Goal: Task Accomplishment & Management: Manage account settings

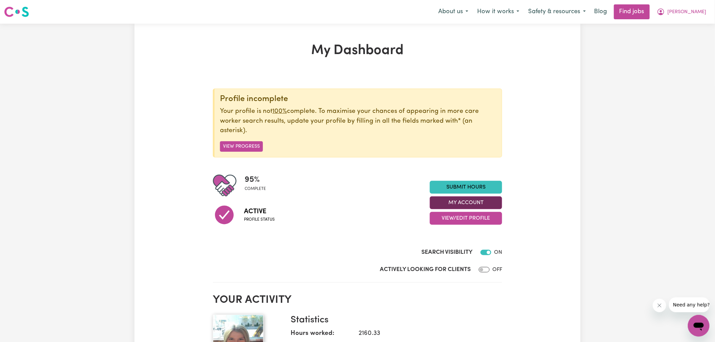
click at [469, 202] on button "My Account" at bounding box center [466, 202] width 72 height 13
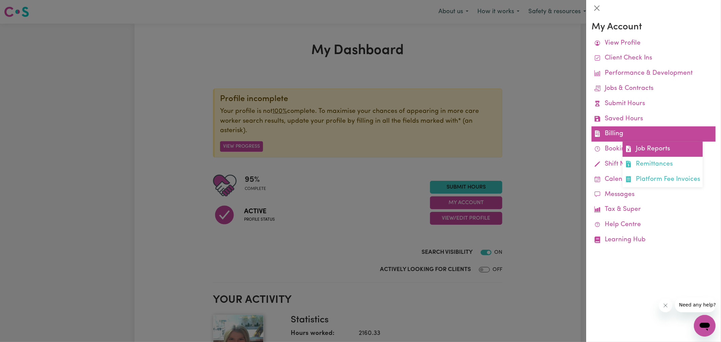
click at [636, 147] on link "Job Reports" at bounding box center [663, 149] width 80 height 15
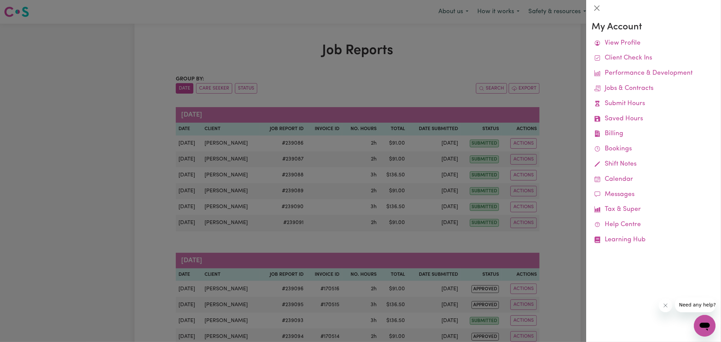
click at [457, 51] on div at bounding box center [360, 171] width 721 height 342
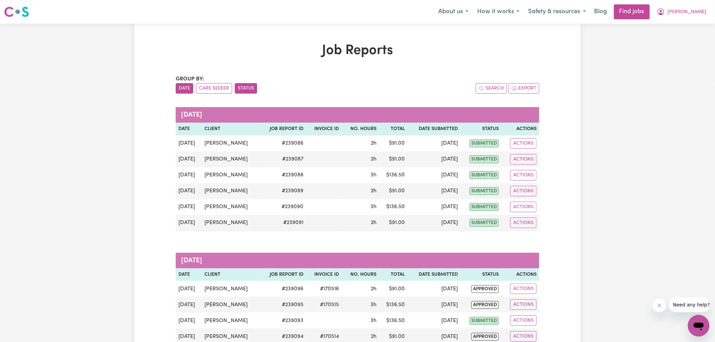
click at [247, 85] on button "Status" at bounding box center [246, 88] width 22 height 10
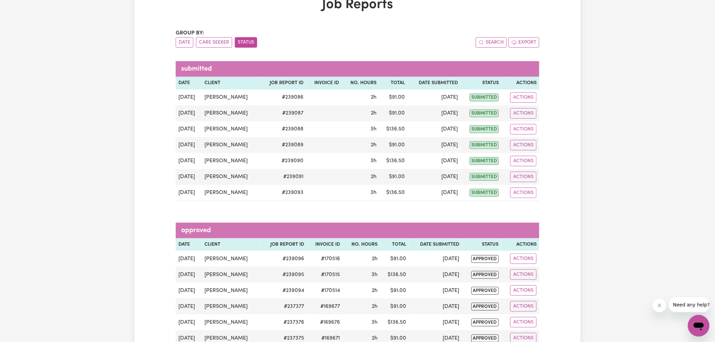
scroll to position [38, 0]
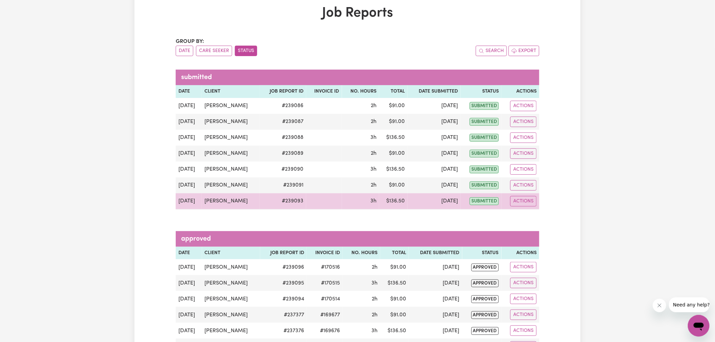
click at [237, 200] on td "[PERSON_NAME]" at bounding box center [231, 201] width 58 height 16
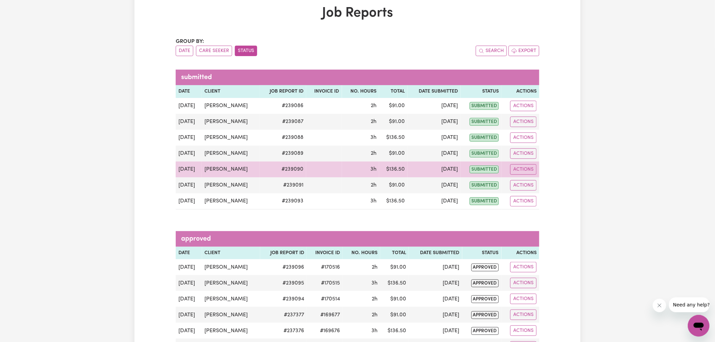
copy td "[PERSON_NAME]"
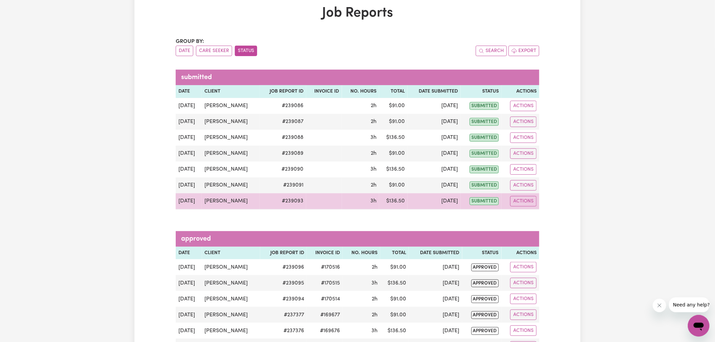
drag, startPoint x: 251, startPoint y: 203, endPoint x: 201, endPoint y: 203, distance: 49.7
click at [202, 203] on td "[PERSON_NAME]" at bounding box center [231, 201] width 58 height 16
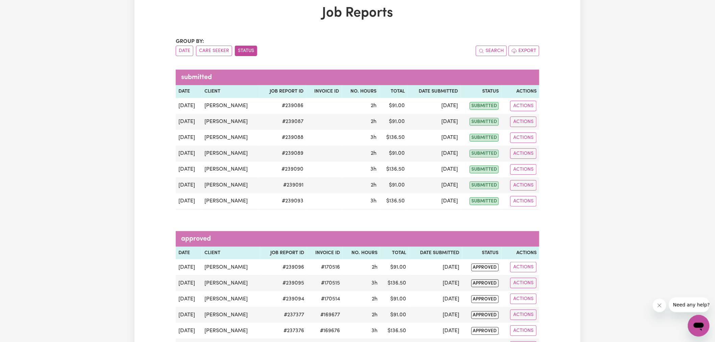
copy td "[PERSON_NAME]"
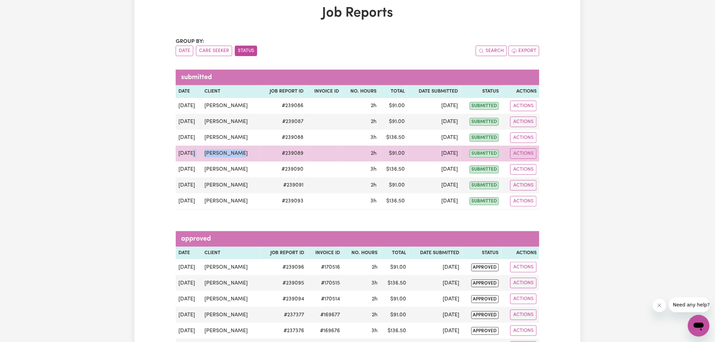
drag, startPoint x: 250, startPoint y: 156, endPoint x: 195, endPoint y: 156, distance: 54.8
click at [195, 156] on tr "[DATE] [PERSON_NAME] # 239089 2h $ 91.00 [DATE] submitted Actions" at bounding box center [358, 154] width 364 height 16
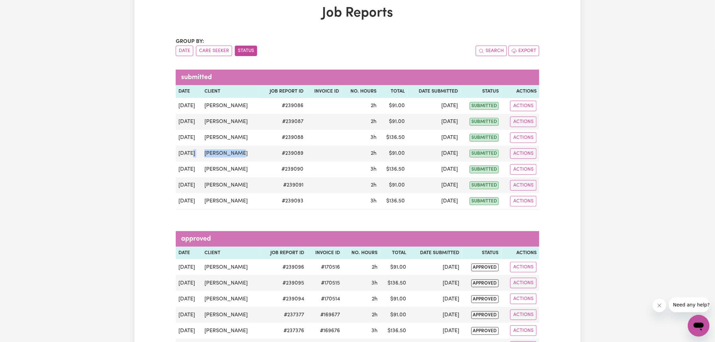
copy tr "[PERSON_NAME]"
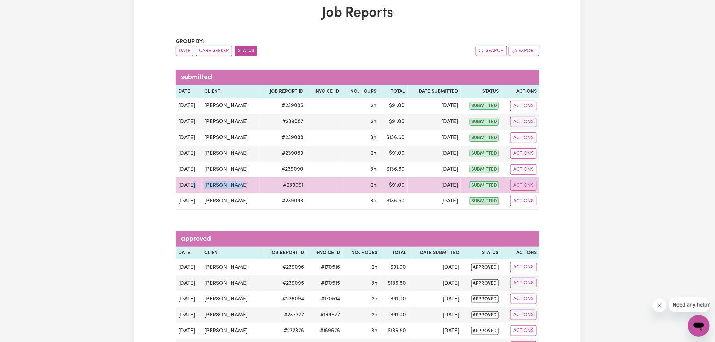
drag, startPoint x: 239, startPoint y: 186, endPoint x: 198, endPoint y: 188, distance: 41.3
click at [198, 188] on tr "[DATE] [PERSON_NAME] # 239091 2h $ 91.00 [DATE] submitted Actions" at bounding box center [358, 185] width 364 height 16
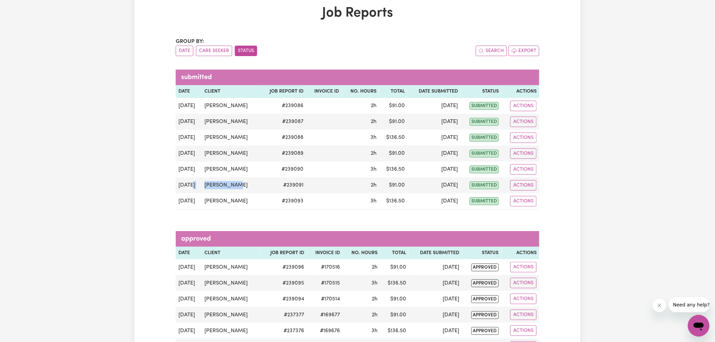
copy tr "[PERSON_NAME]"
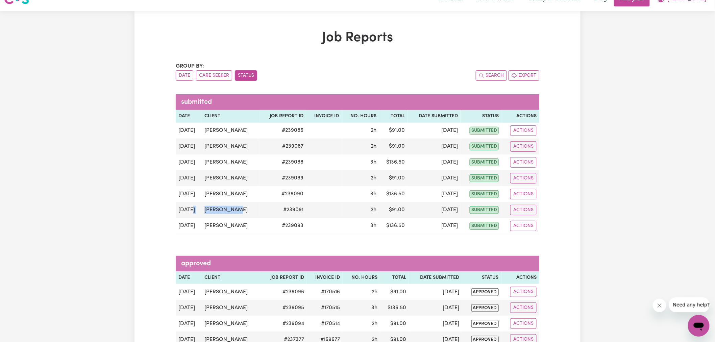
scroll to position [0, 0]
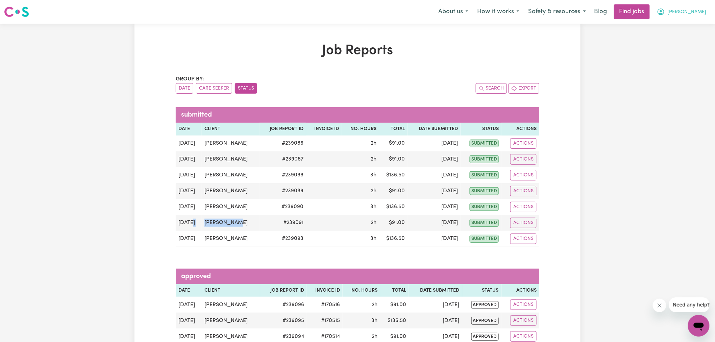
click at [694, 11] on button "[PERSON_NAME]" at bounding box center [682, 12] width 58 height 14
click at [680, 52] on link "Logout" at bounding box center [684, 51] width 53 height 13
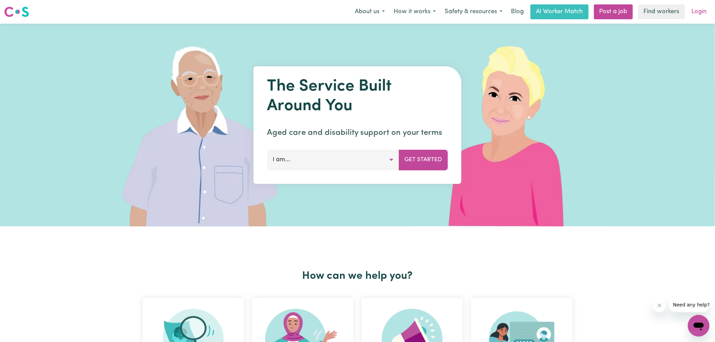
click at [700, 13] on link "Login" at bounding box center [699, 11] width 23 height 15
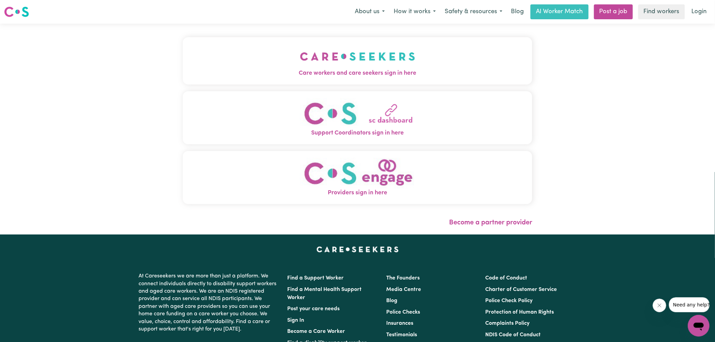
click at [312, 66] on img "Care workers and care seekers sign in here" at bounding box center [357, 56] width 115 height 25
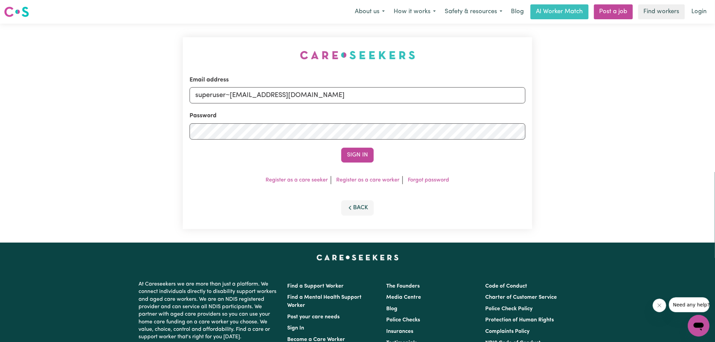
click at [159, 52] on div "Email address superuser~[EMAIL_ADDRESS][DOMAIN_NAME] Password Sign In Register …" at bounding box center [357, 133] width 715 height 219
drag, startPoint x: 231, startPoint y: 97, endPoint x: 679, endPoint y: 139, distance: 449.6
click at [679, 139] on div "Email address superuser~[EMAIL_ADDRESS][DOMAIN_NAME] Password Sign In Register …" at bounding box center [357, 133] width 715 height 219
type input "[EMAIL_ADDRESS][DOMAIN_NAME]"
click at [341, 148] on button "Sign In" at bounding box center [357, 155] width 32 height 15
